Goal: Book appointment/travel/reservation

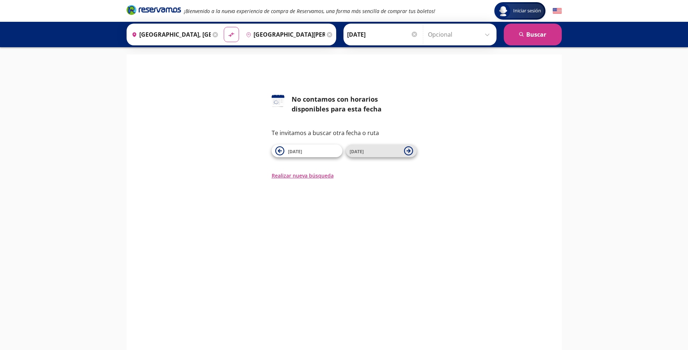
click at [372, 152] on span "[DATE]" at bounding box center [375, 151] width 51 height 9
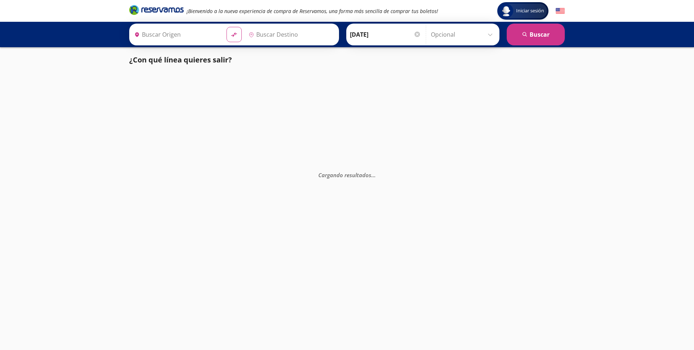
type input "[GEOGRAPHIC_DATA][PERSON_NAME] ([GEOGRAPHIC_DATA]), [GEOGRAPHIC_DATA]"
type input "[GEOGRAPHIC_DATA], [GEOGRAPHIC_DATA]"
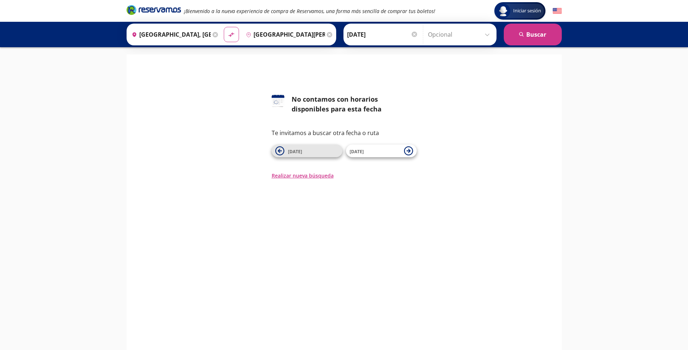
click at [308, 152] on span "[DATE]" at bounding box center [313, 151] width 51 height 9
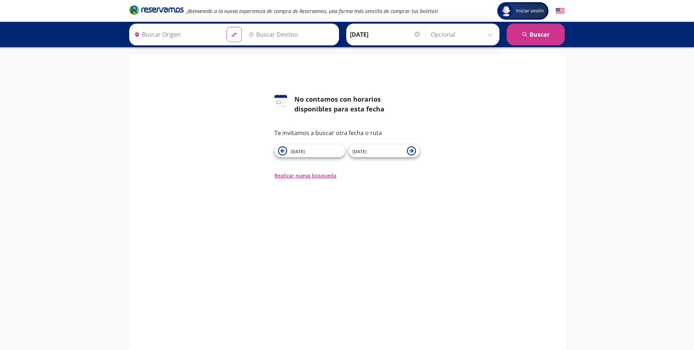
type input "[GEOGRAPHIC_DATA][PERSON_NAME] ([GEOGRAPHIC_DATA]), [GEOGRAPHIC_DATA]"
type input "[GEOGRAPHIC_DATA], [GEOGRAPHIC_DATA]"
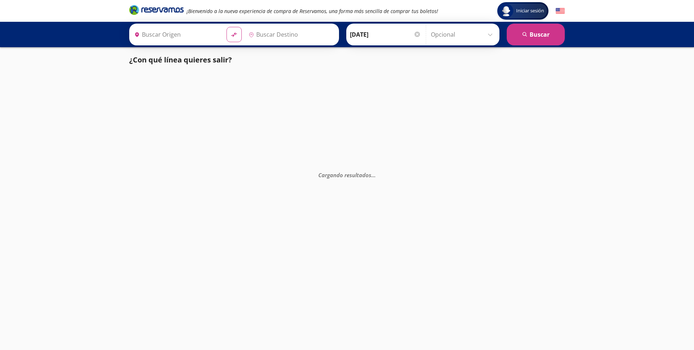
type input "[GEOGRAPHIC_DATA], [GEOGRAPHIC_DATA]"
type input "[GEOGRAPHIC_DATA][PERSON_NAME] ([GEOGRAPHIC_DATA]), [GEOGRAPHIC_DATA]"
type input "[GEOGRAPHIC_DATA], [GEOGRAPHIC_DATA]"
type input "[GEOGRAPHIC_DATA][PERSON_NAME] ([GEOGRAPHIC_DATA]), [GEOGRAPHIC_DATA]"
